Goal: Task Accomplishment & Management: Use online tool/utility

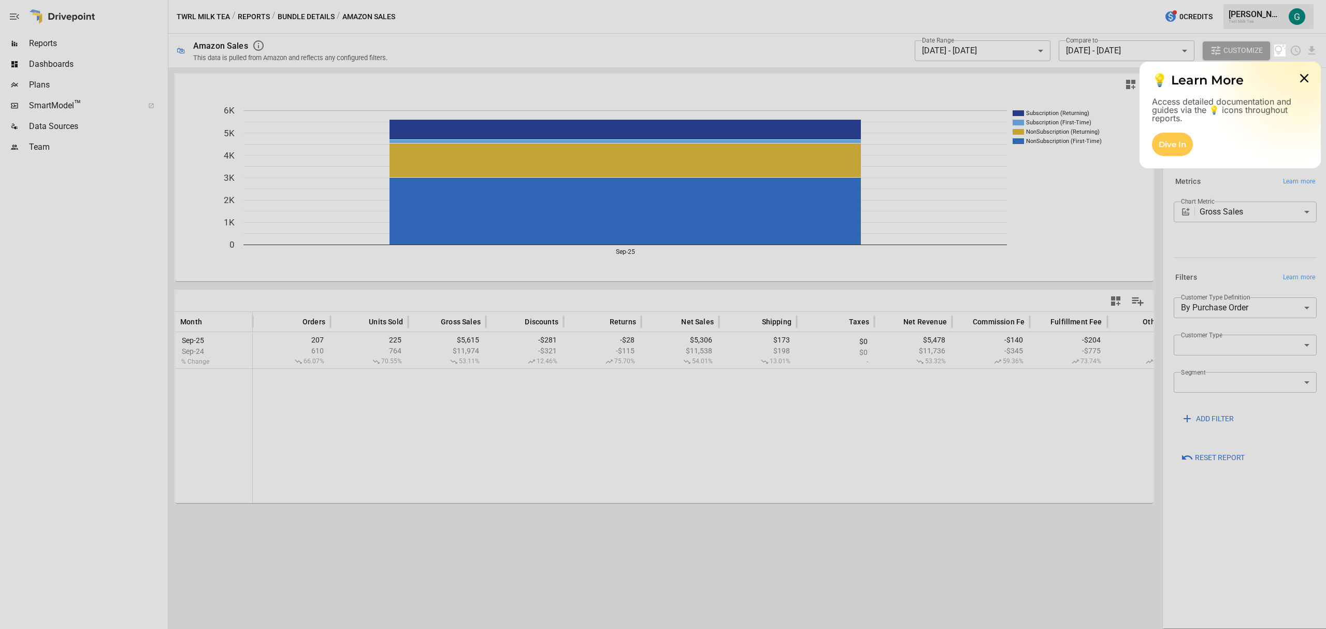
click at [47, 42] on div at bounding box center [663, 22] width 1326 height 45
click at [1301, 79] on icon at bounding box center [1304, 78] width 21 height 21
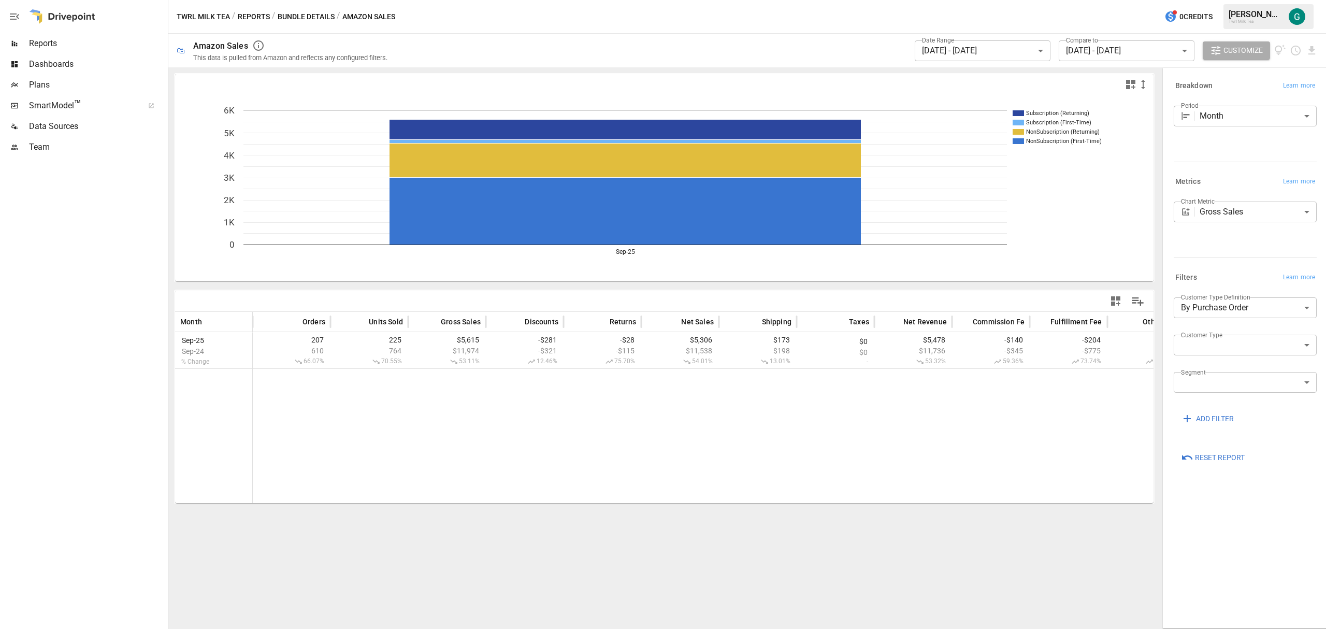
click at [38, 46] on span "Reports" at bounding box center [97, 43] width 137 height 12
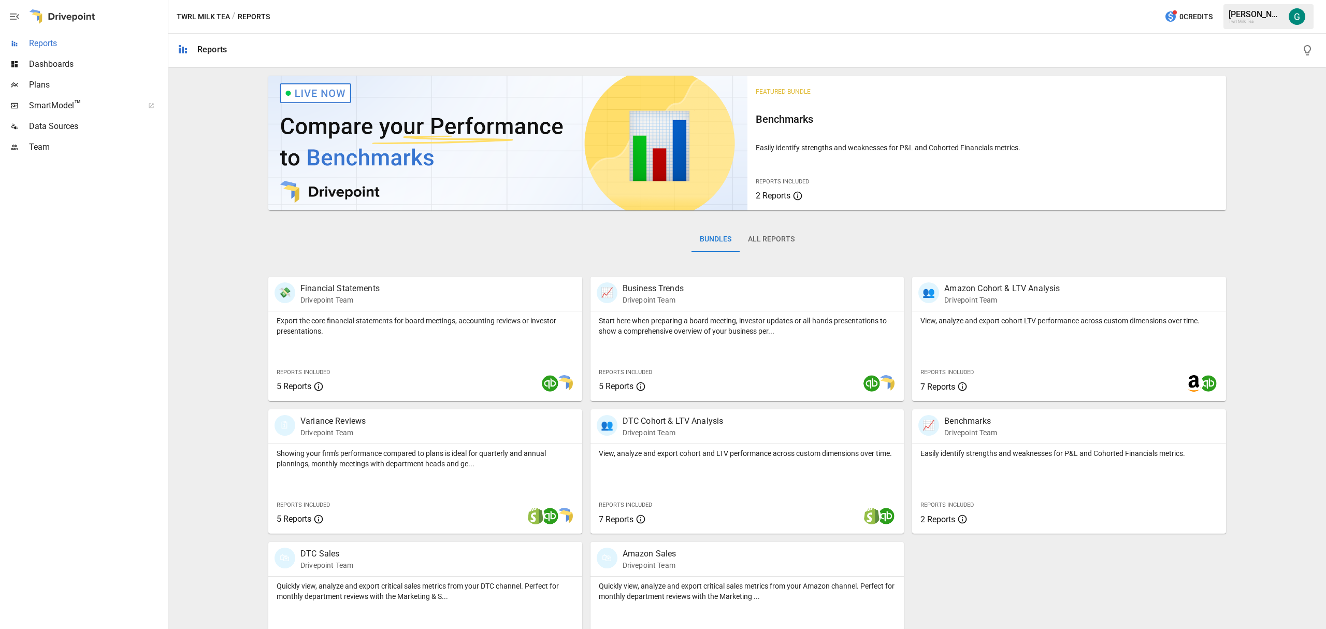
click at [50, 40] on span "Reports" at bounding box center [97, 43] width 137 height 12
click at [657, 570] on p "Drivepoint Team" at bounding box center [650, 565] width 54 height 10
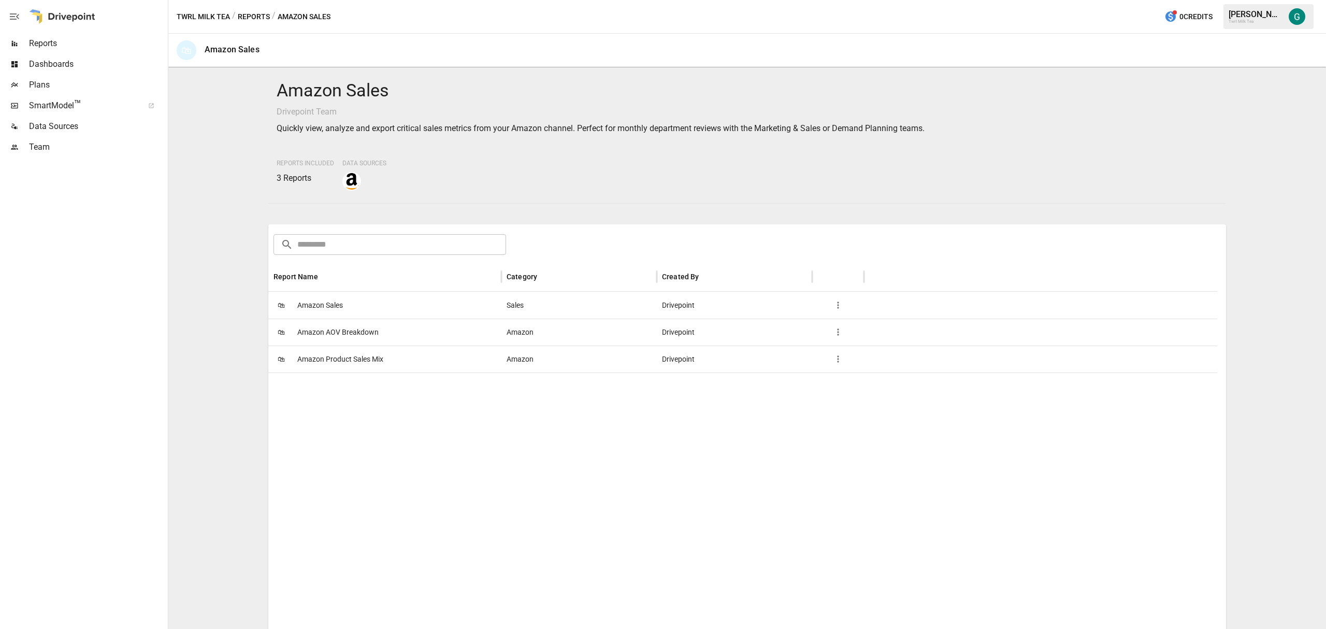
click at [340, 361] on span "Amazon Product Sales Mix" at bounding box center [340, 359] width 86 height 26
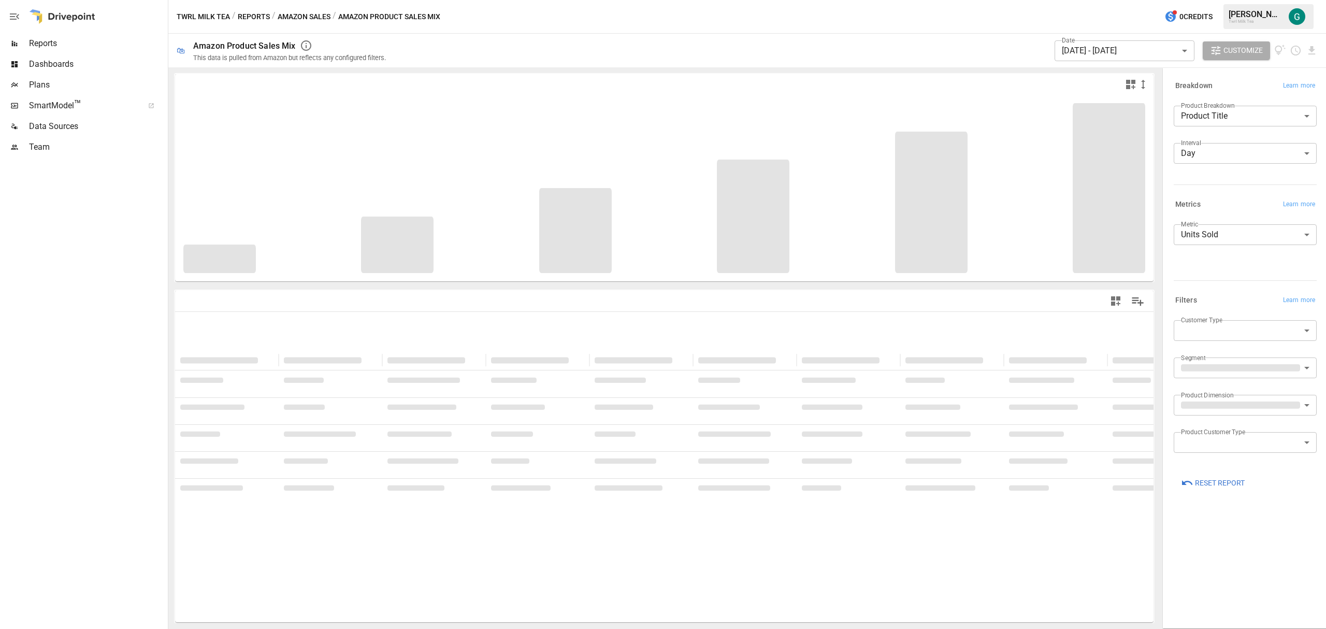
click at [1181, 0] on body "**********" at bounding box center [663, 0] width 1326 height 0
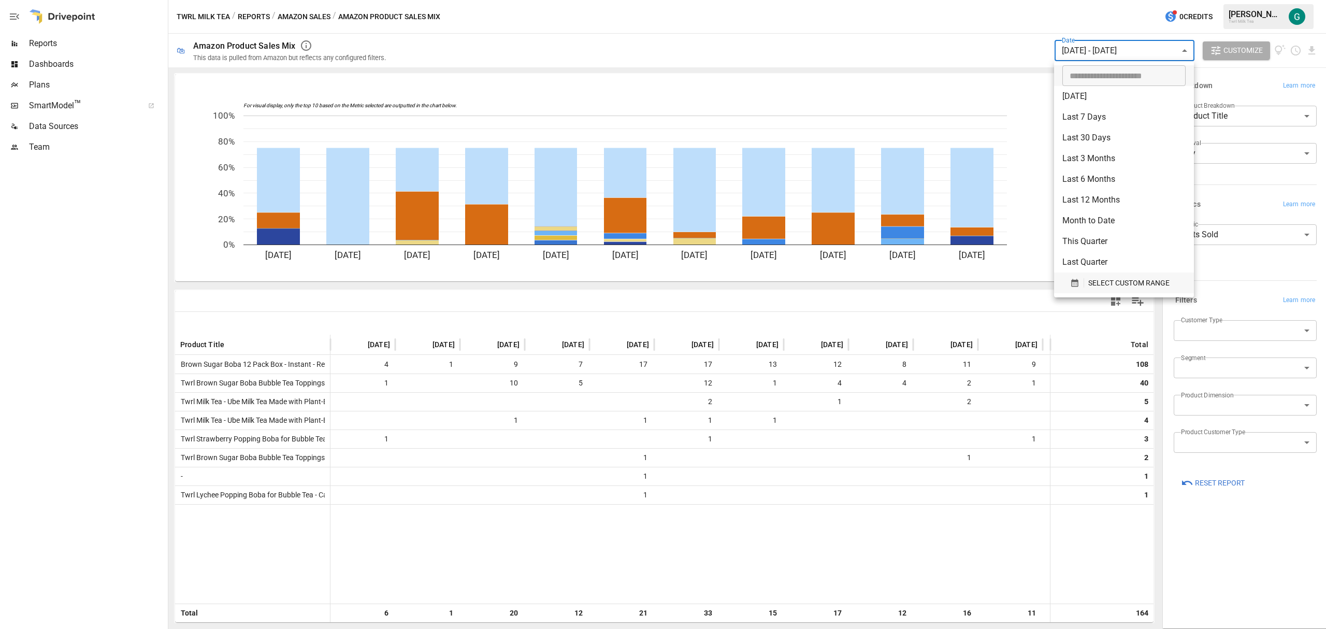
click at [1092, 281] on span "SELECT CUSTOM RANGE" at bounding box center [1128, 283] width 81 height 13
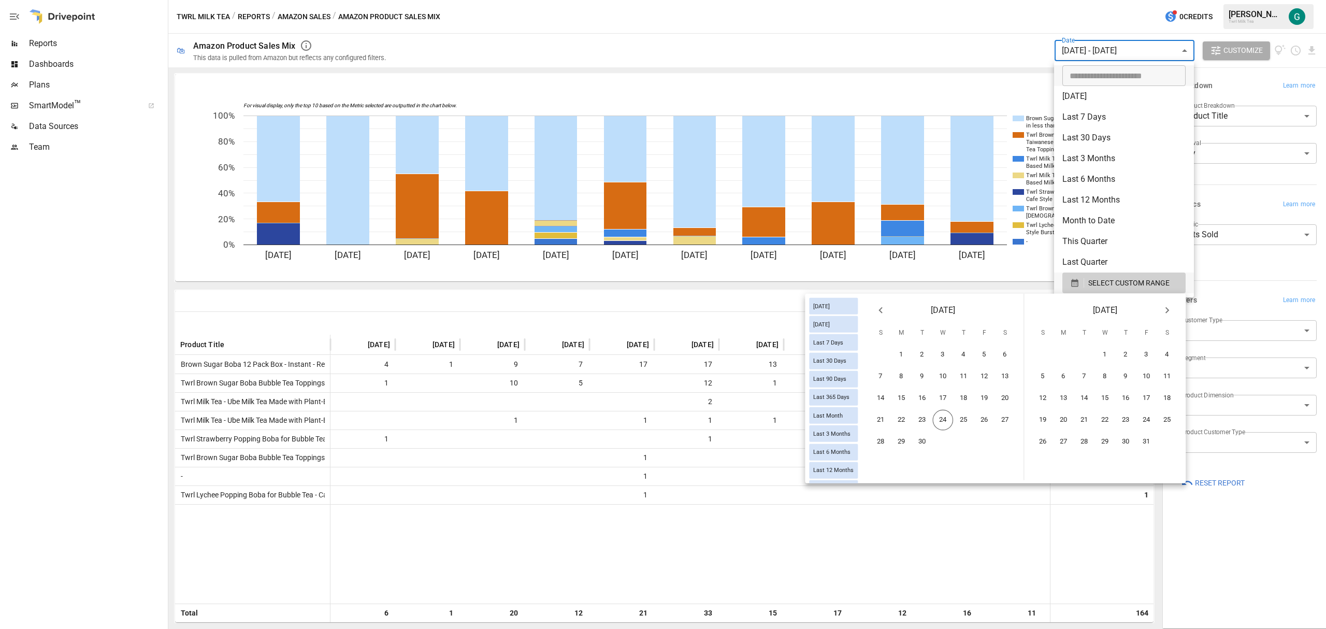
click at [874, 310] on icon "Previous month" at bounding box center [880, 310] width 12 height 12
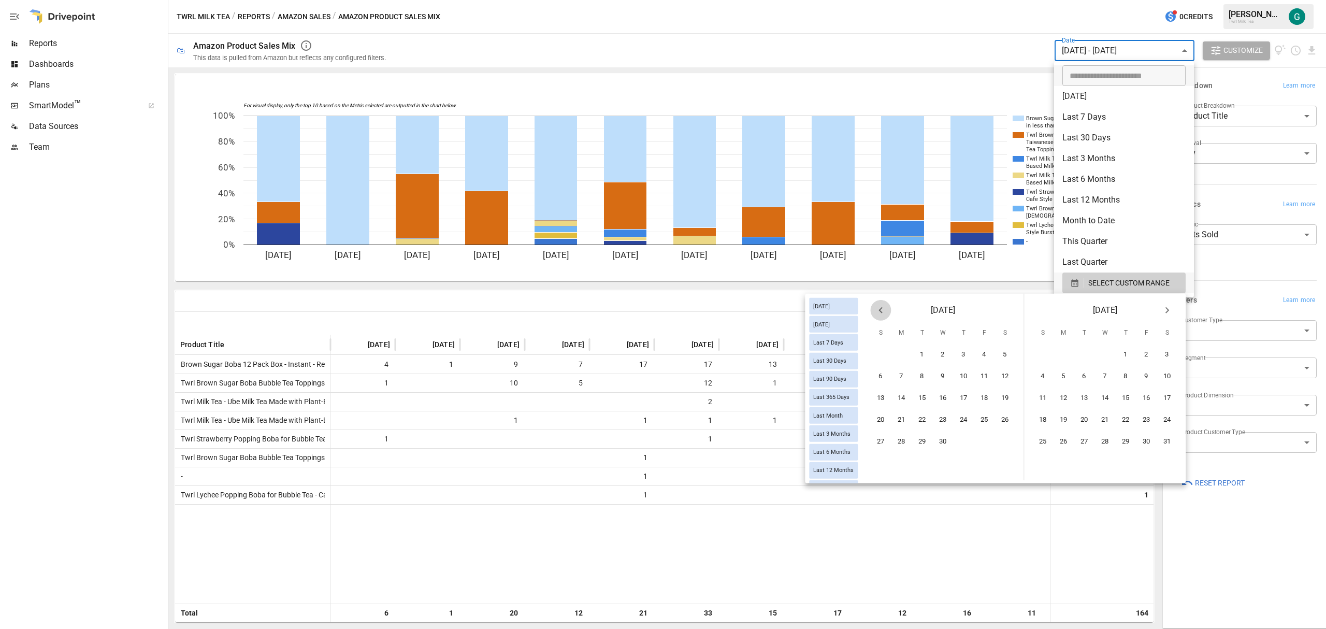
click at [874, 310] on icon "Previous month" at bounding box center [880, 310] width 12 height 12
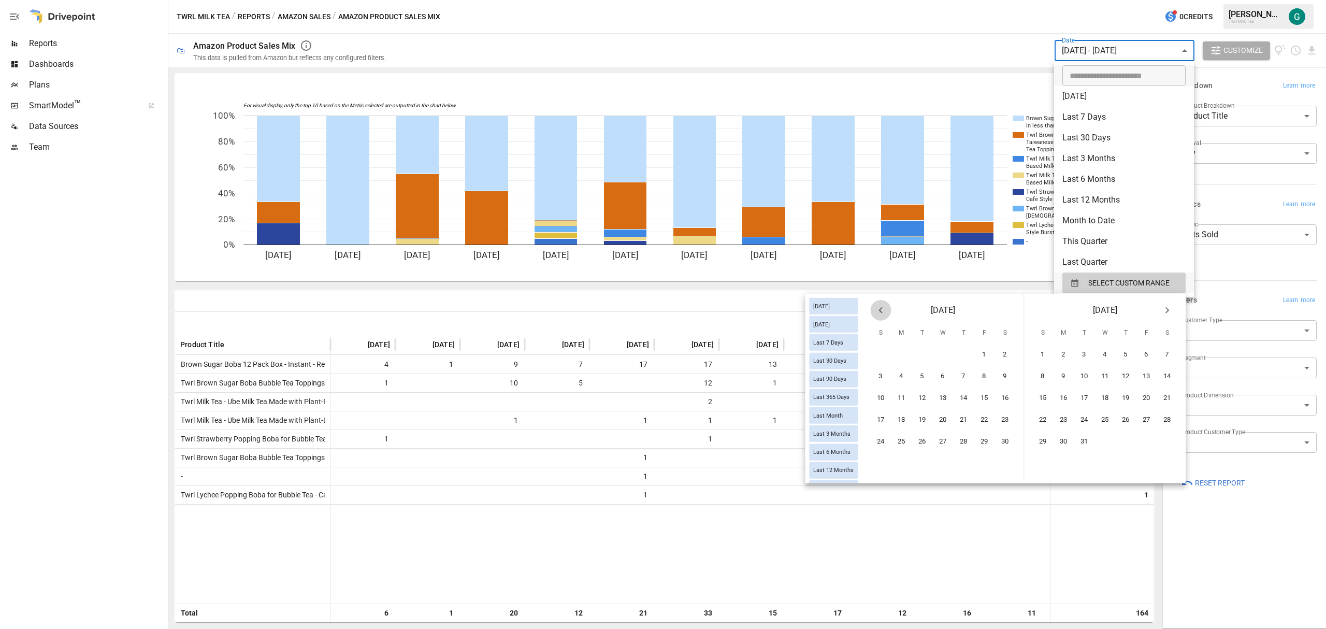
click at [874, 310] on icon "Previous month" at bounding box center [880, 310] width 12 height 12
click at [904, 353] on button "1" at bounding box center [901, 354] width 21 height 21
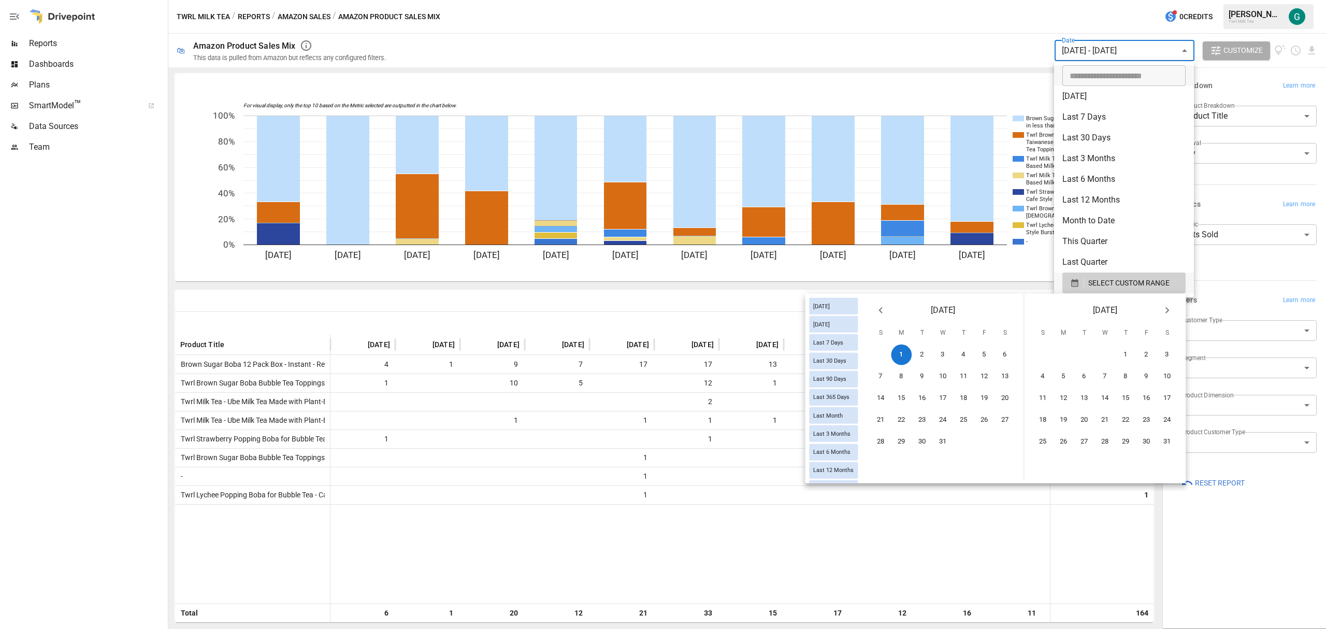
click at [1166, 311] on icon "Next month" at bounding box center [1167, 310] width 12 height 12
click at [1165, 311] on icon "Next month" at bounding box center [1167, 310] width 12 height 12
click at [1164, 311] on icon "Next month" at bounding box center [1167, 310] width 12 height 12
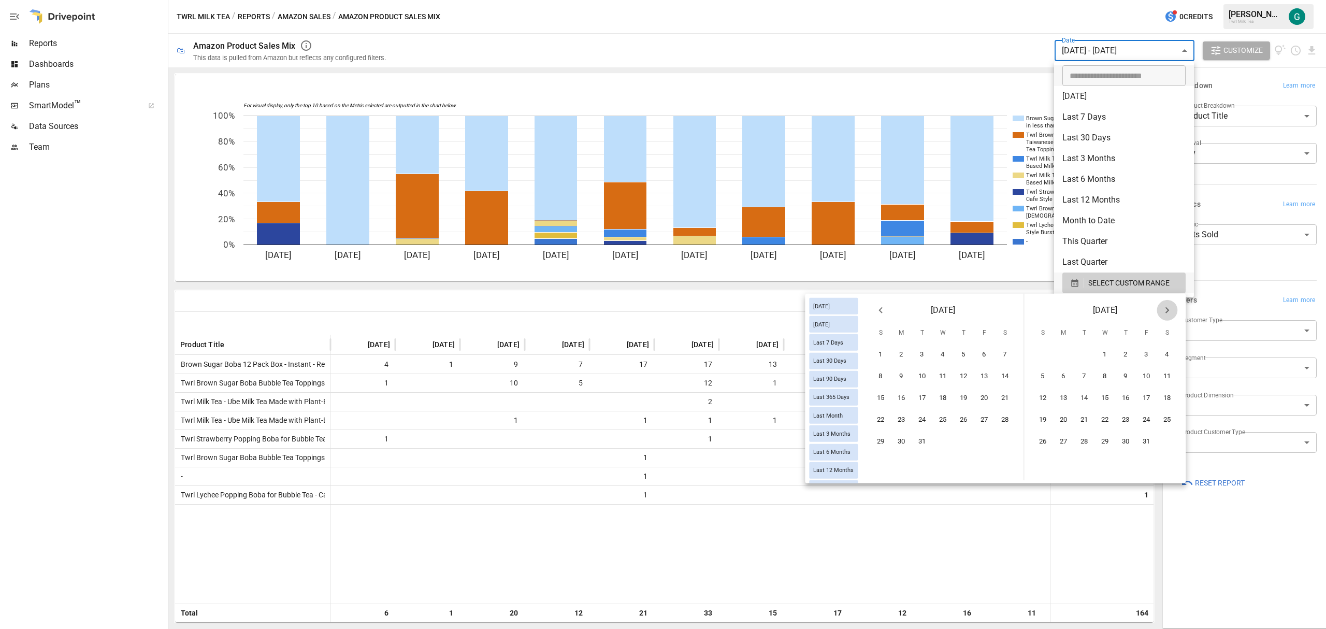
click at [1164, 312] on icon "Next month" at bounding box center [1167, 310] width 12 height 12
click at [1163, 312] on icon "Next month" at bounding box center [1167, 310] width 12 height 12
click at [1162, 312] on icon "Next month" at bounding box center [1167, 310] width 12 height 12
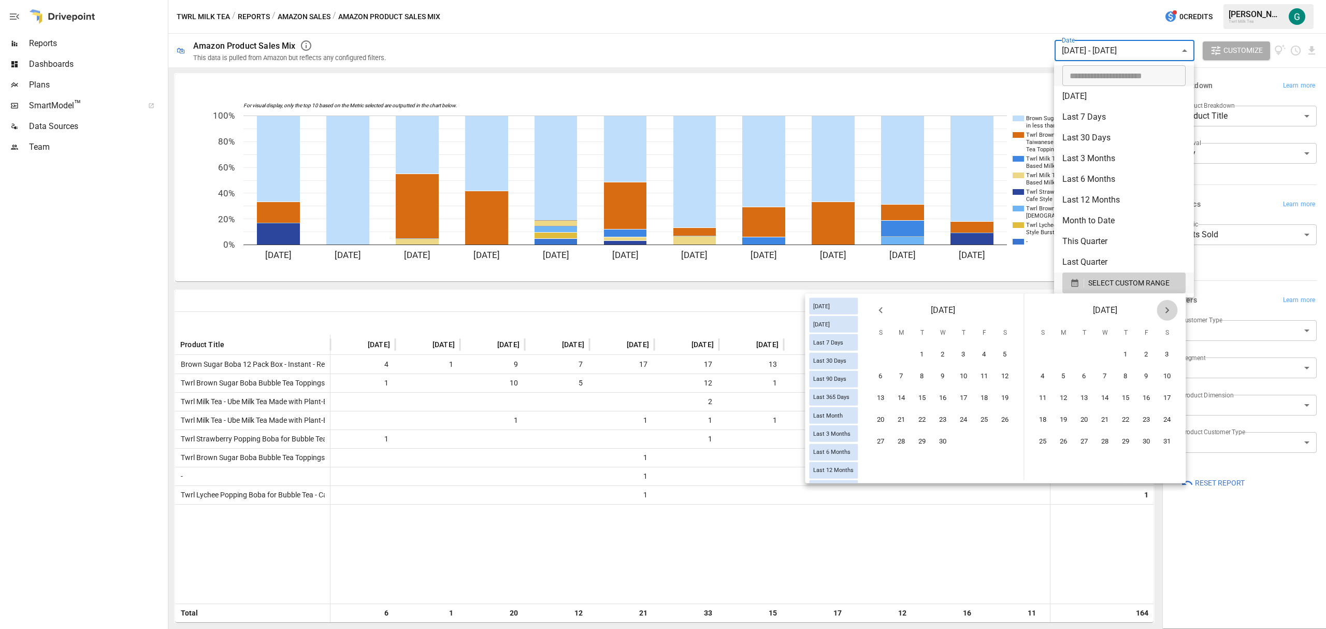
click at [1161, 313] on icon "Next month" at bounding box center [1167, 310] width 12 height 12
click at [929, 418] on button "23" at bounding box center [922, 420] width 21 height 21
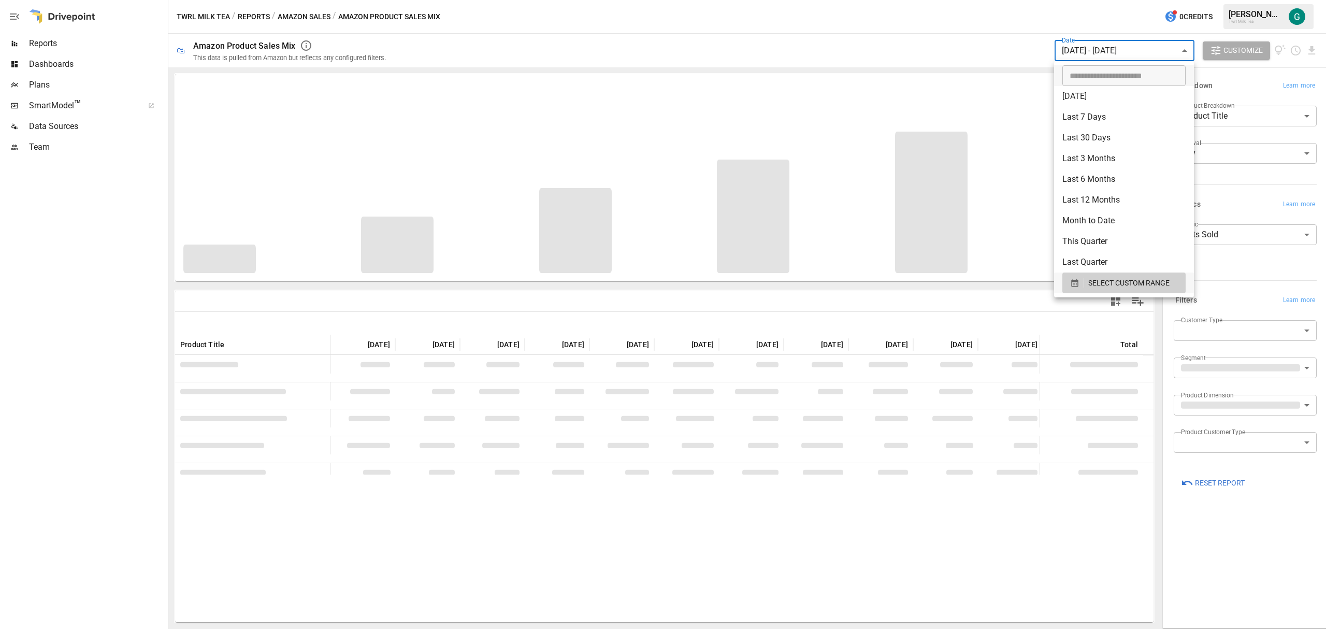
click at [1124, 500] on div at bounding box center [663, 314] width 1326 height 629
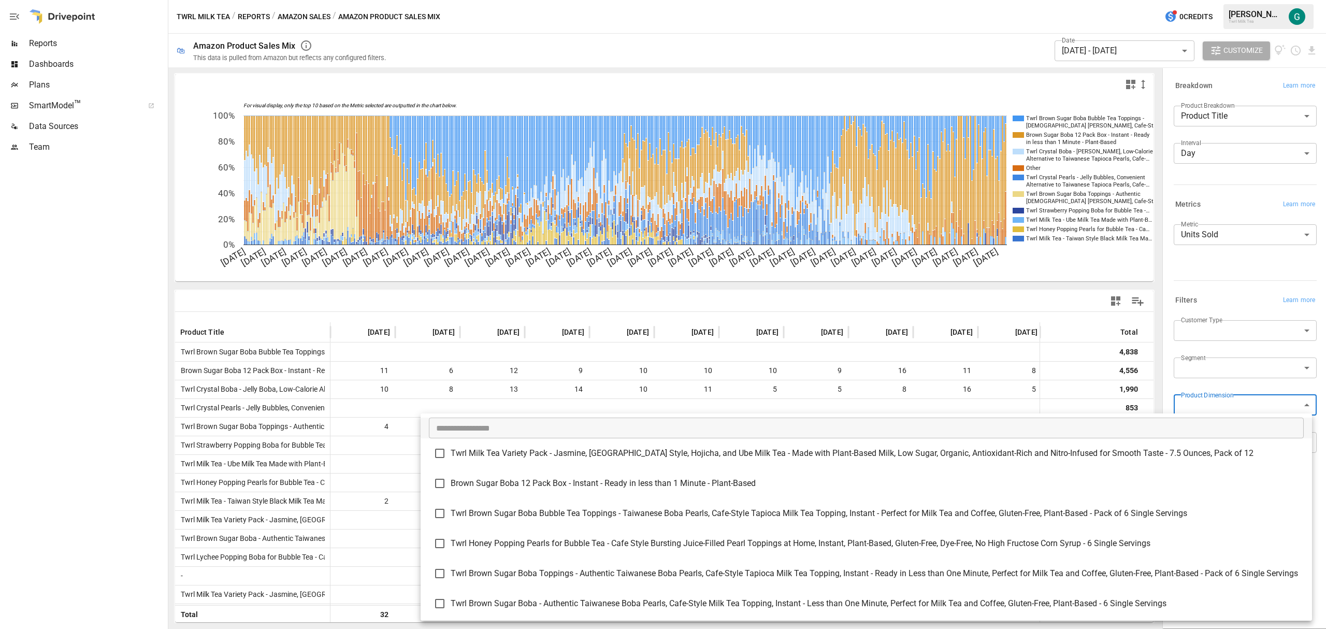
click at [1304, 0] on body "Reports Dashboards Plans SmartModel ™ Data Sources Team Twrl Milk Tea / Reports…" at bounding box center [663, 0] width 1326 height 0
type input "**********"
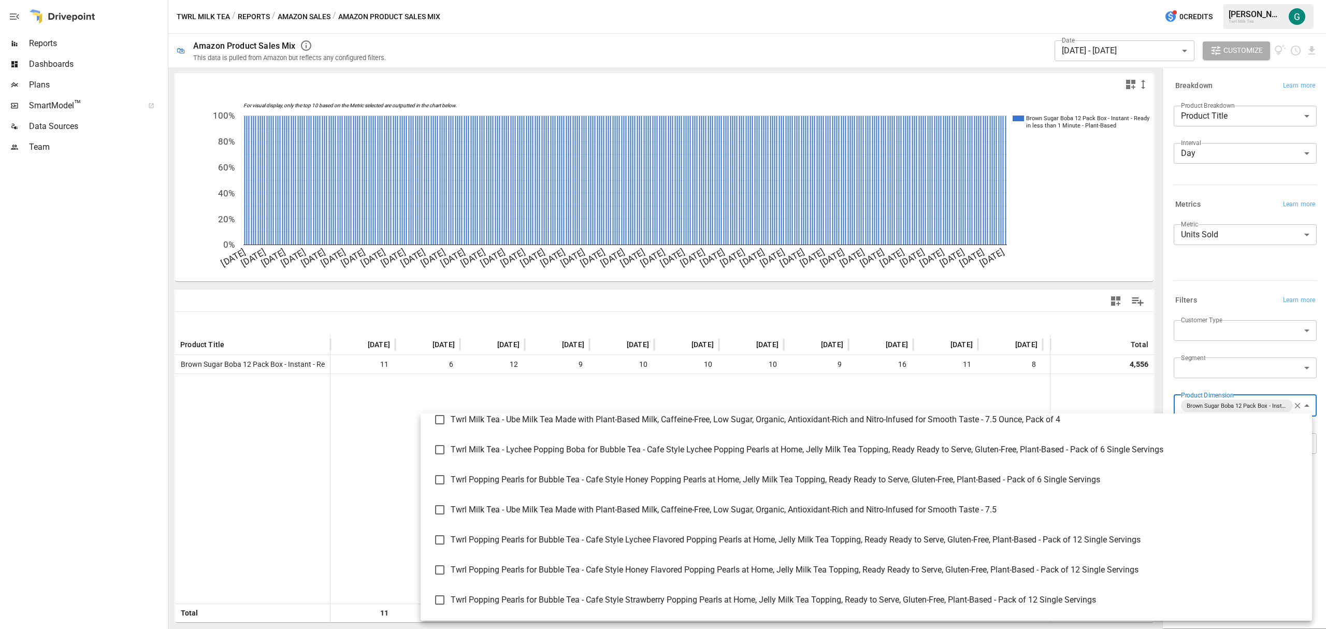
scroll to position [963, 0]
click at [1107, 221] on div at bounding box center [663, 314] width 1326 height 629
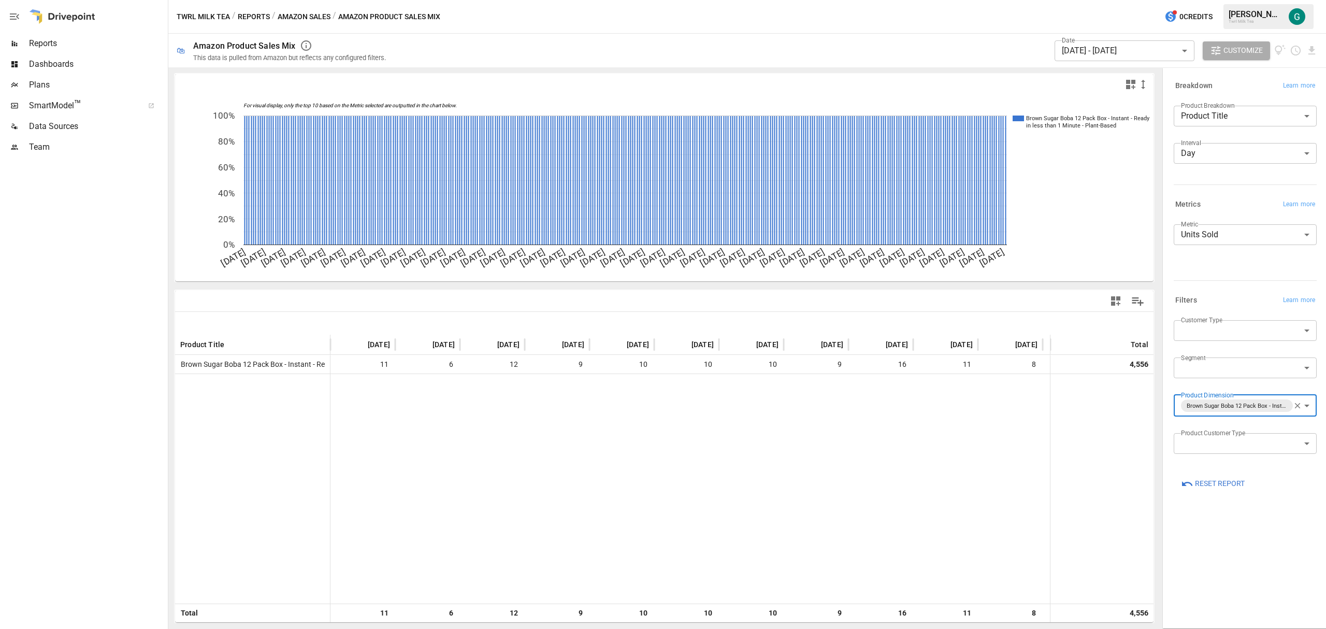
click at [1277, 0] on body "Reports Dashboards Plans SmartModel ™ Data Sources Team Twrl Milk Tea / Reports…" at bounding box center [663, 0] width 1326 height 0
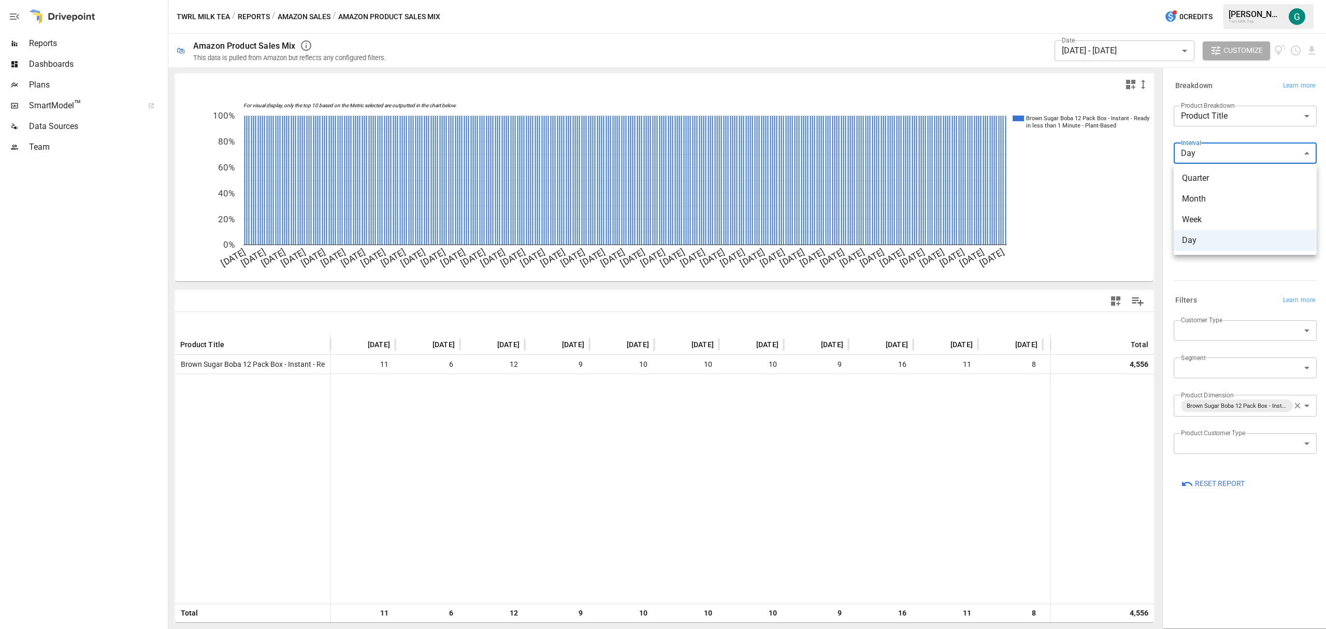
click at [1209, 223] on span "Week" at bounding box center [1245, 219] width 126 height 12
type input "****"
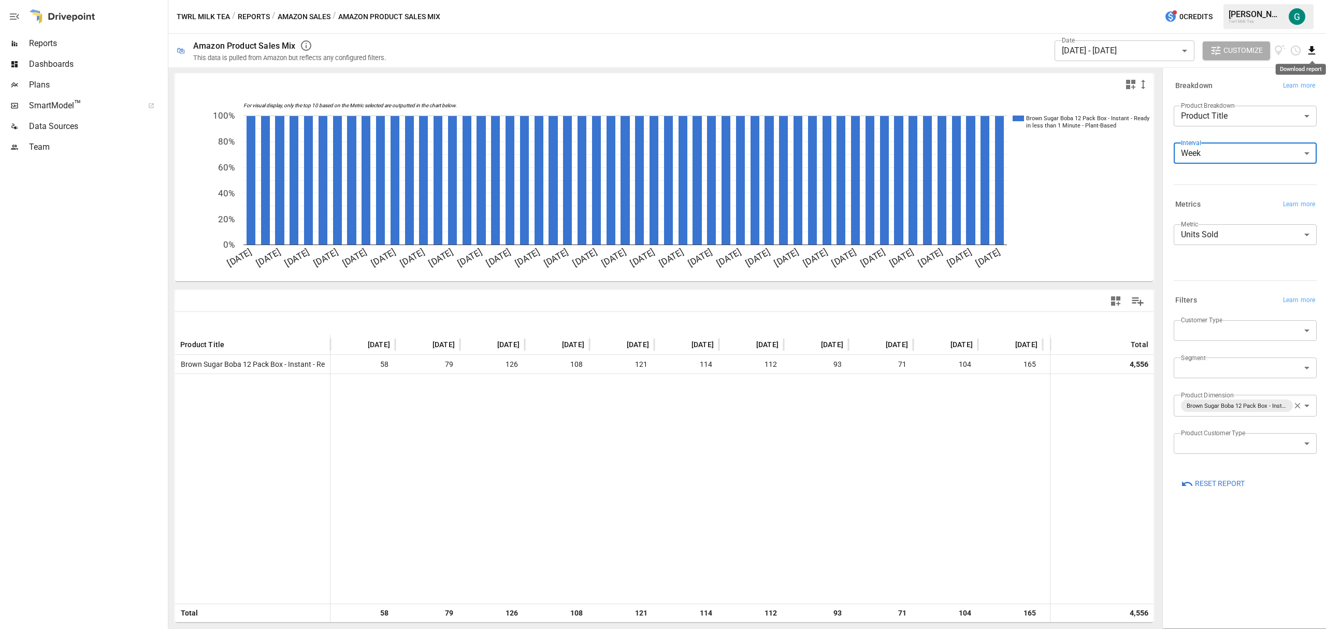
click at [1314, 52] on icon "Download report" at bounding box center [1312, 51] width 12 height 12
click at [1283, 87] on li "Download as CSV" at bounding box center [1277, 91] width 82 height 21
click at [1297, 406] on icon "button" at bounding box center [1298, 406] width 6 height 6
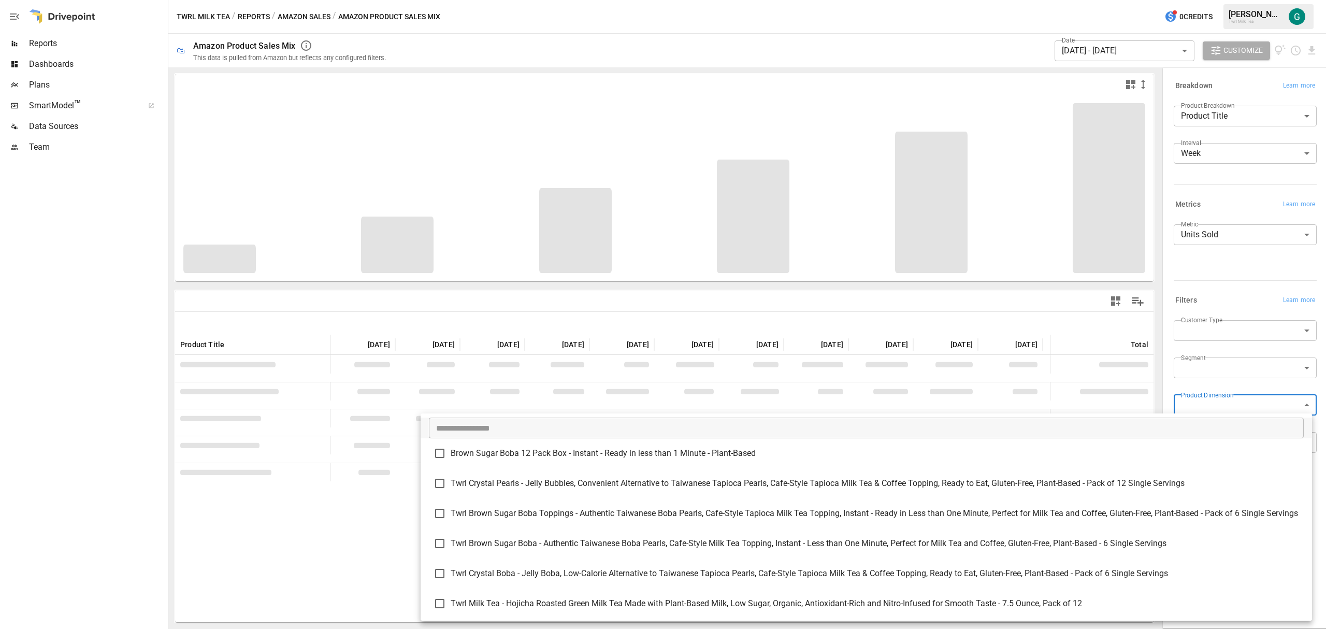
click at [1305, 0] on body "Reports Dashboards Plans SmartModel ™ Data Sources Team Twrl Milk Tea / Reports…" at bounding box center [663, 0] width 1326 height 0
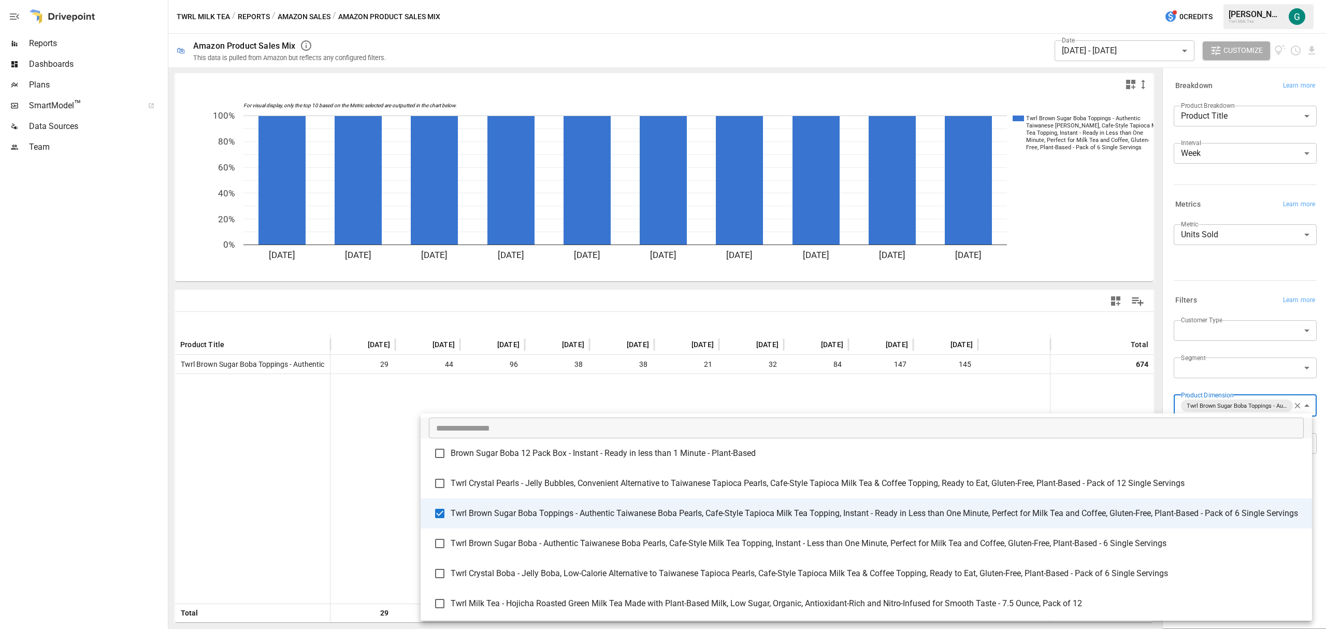
scroll to position [69, 0]
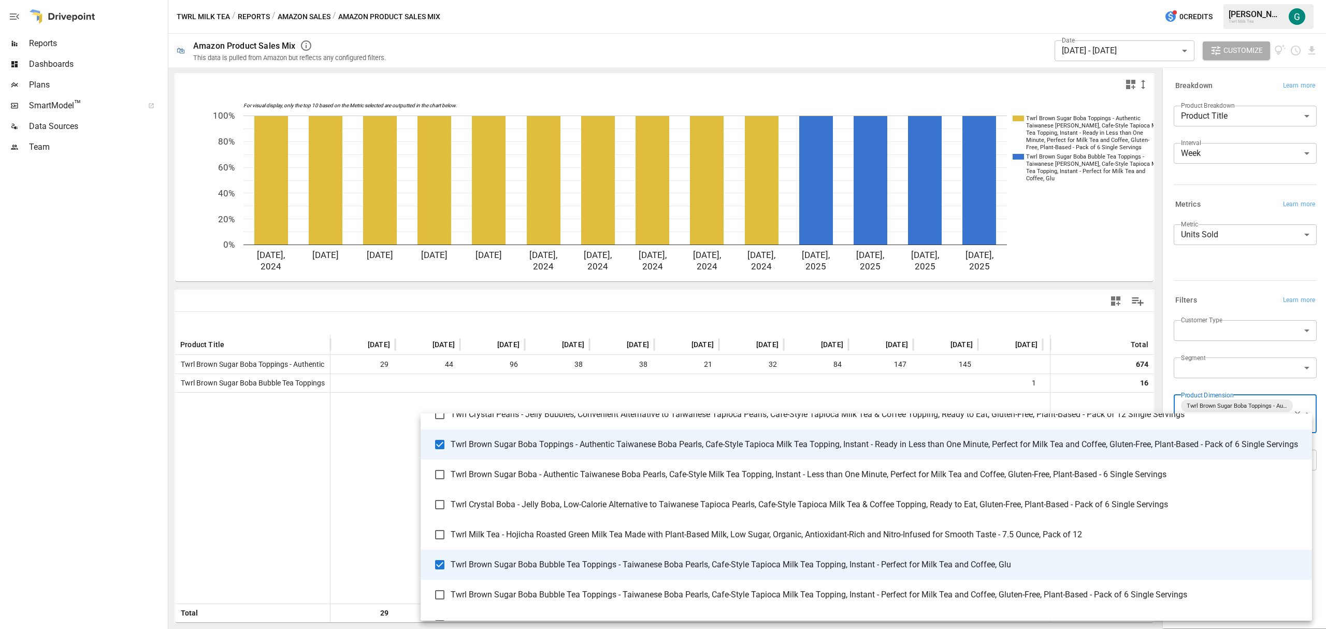
type input "**********"
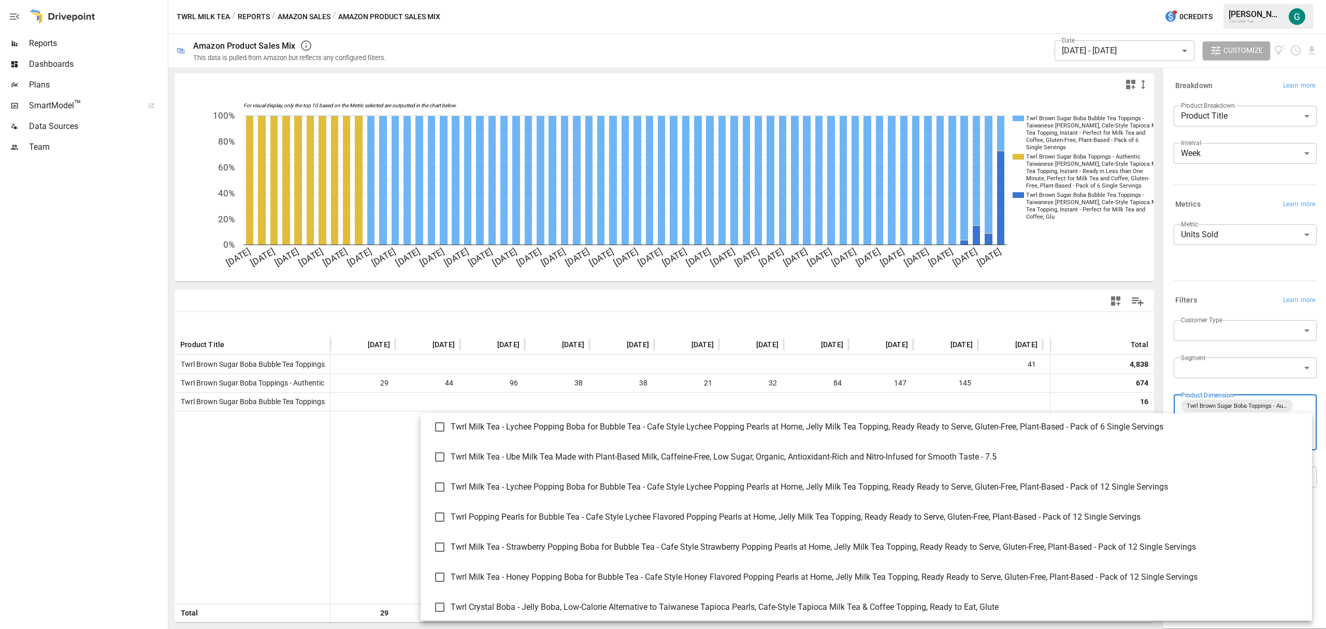
scroll to position [963, 0]
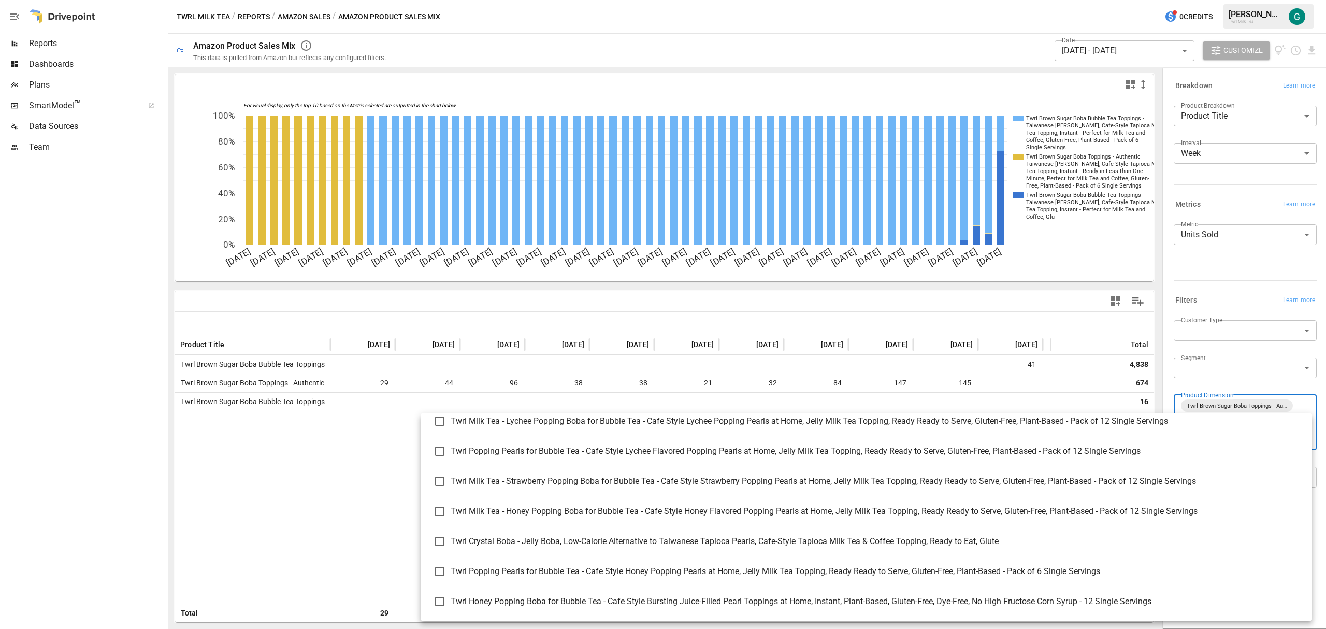
click at [1314, 50] on div at bounding box center [663, 314] width 1326 height 629
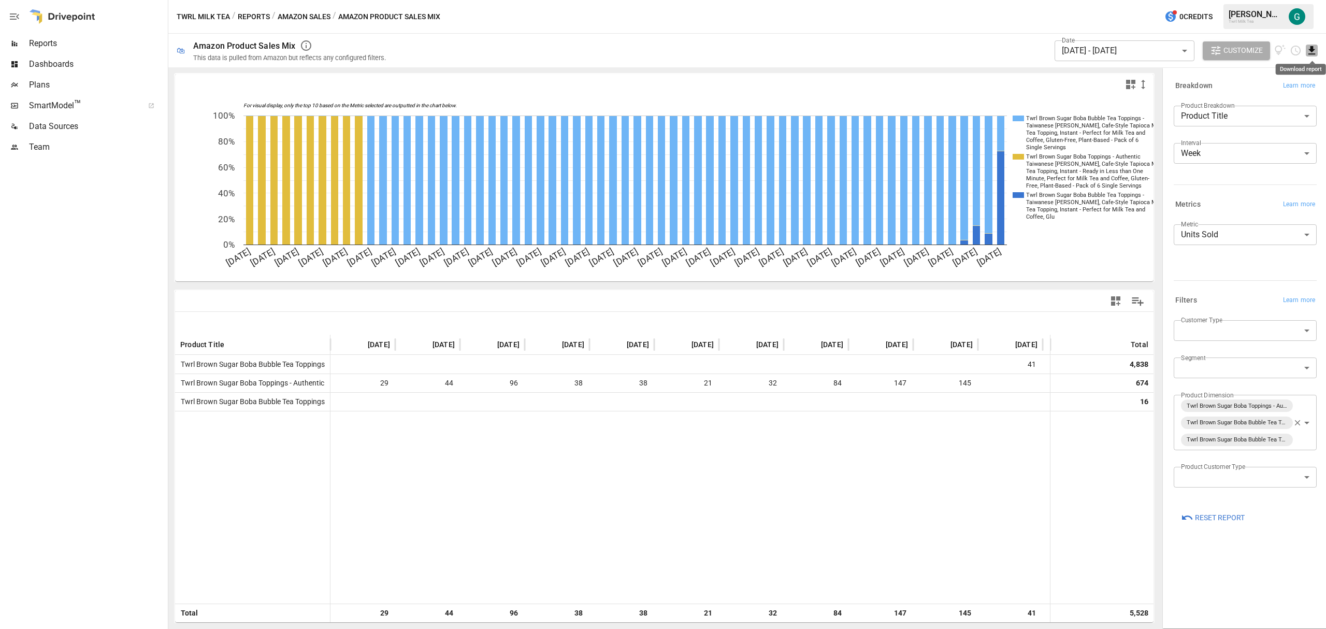
click at [1310, 48] on icon "Download report" at bounding box center [1312, 51] width 12 height 12
click at [1256, 90] on li "Download as CSV" at bounding box center [1277, 91] width 82 height 21
click at [59, 40] on span "Reports" at bounding box center [97, 43] width 137 height 12
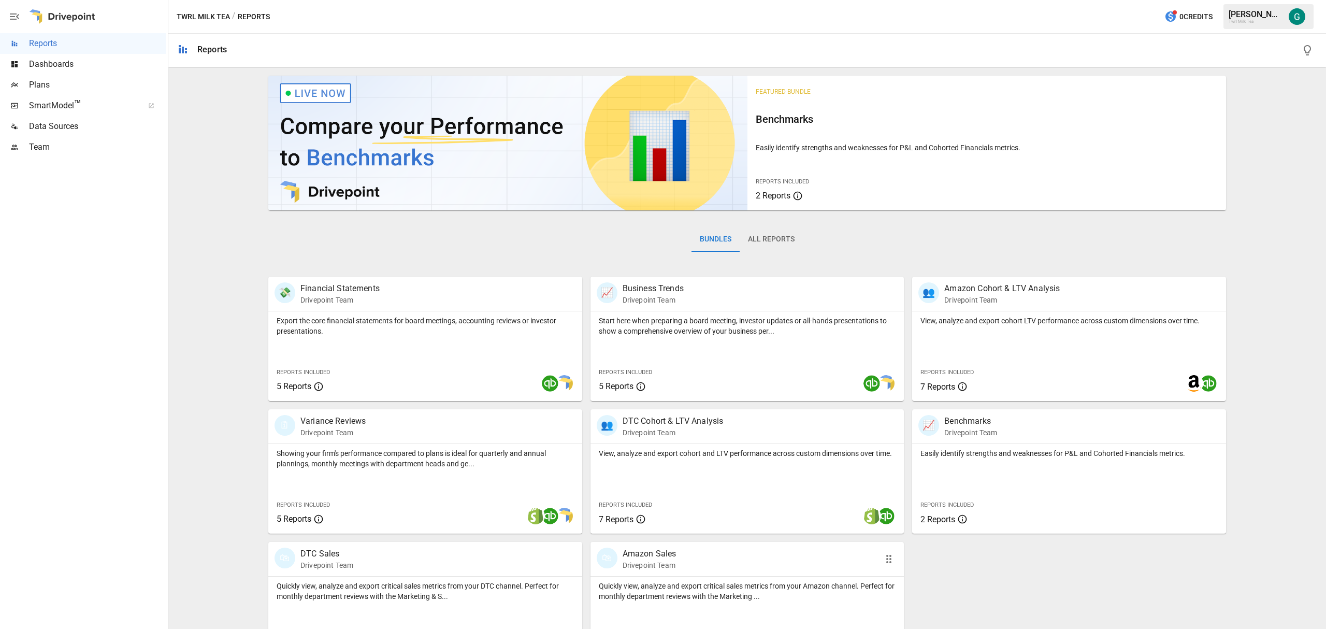
click at [659, 562] on p "Drivepoint Team" at bounding box center [650, 565] width 54 height 10
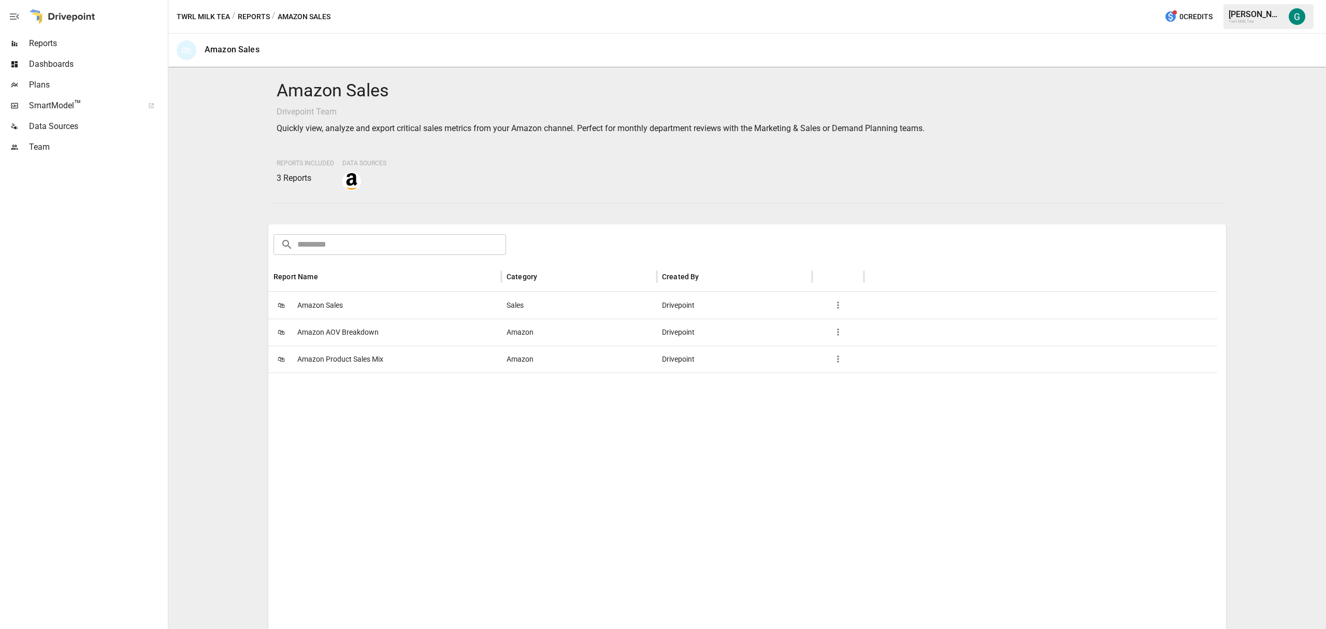
click at [363, 359] on span "Amazon Product Sales Mix" at bounding box center [340, 359] width 86 height 26
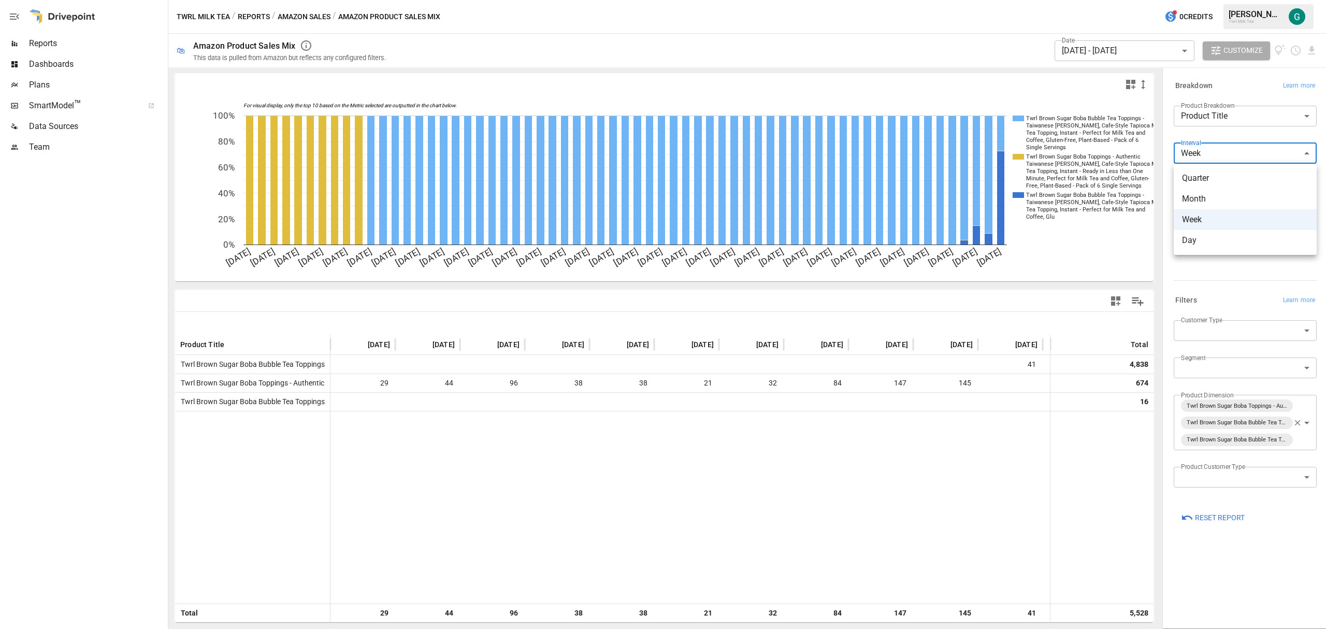
click at [1272, 0] on body "Reports Dashboards Plans SmartModel ™ Data Sources Team Twrl Milk Tea / Reports…" at bounding box center [663, 0] width 1326 height 0
click at [1270, 155] on div at bounding box center [663, 314] width 1326 height 629
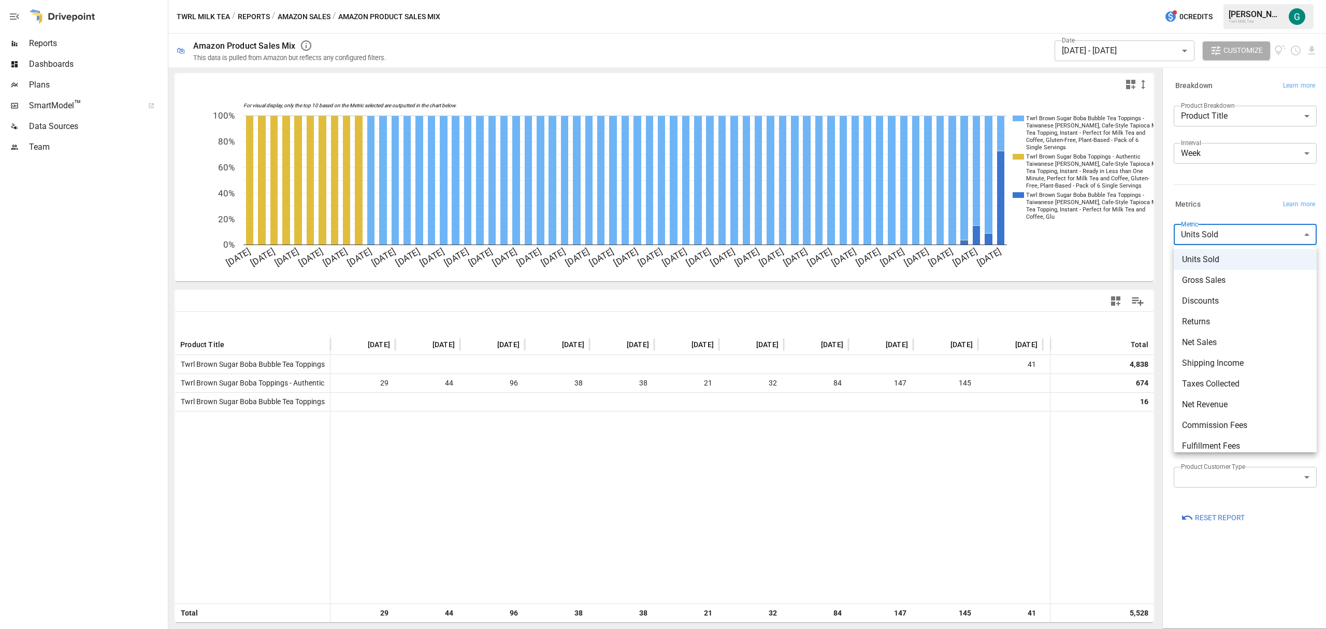
click at [1310, 0] on body "Reports Dashboards Plans SmartModel ™ Data Sources Team Twrl Milk Tea / Reports…" at bounding box center [663, 0] width 1326 height 0
click at [1232, 281] on span "Gross Sales" at bounding box center [1245, 280] width 126 height 12
type input "**********"
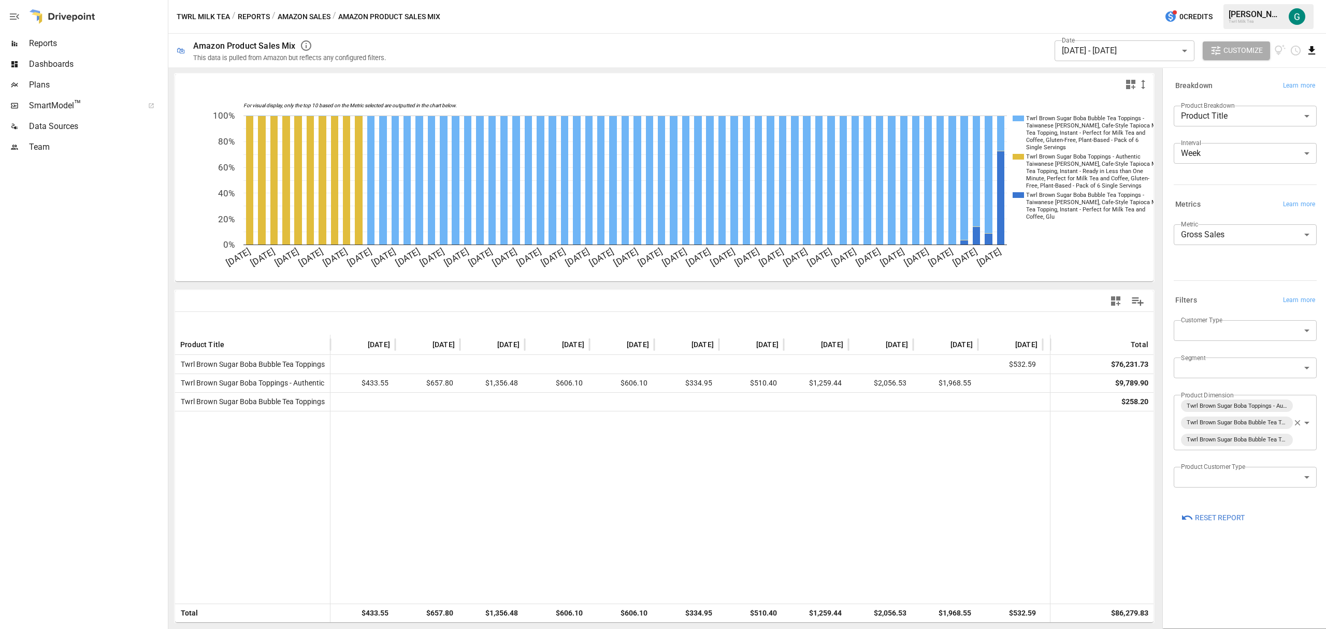
click at [1309, 52] on icon "Download report" at bounding box center [1312, 51] width 12 height 12
click at [1273, 96] on li "Download as CSV" at bounding box center [1277, 91] width 82 height 21
